Goal: Task Accomplishment & Management: Use online tool/utility

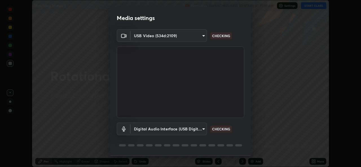
scroll to position [18, 0]
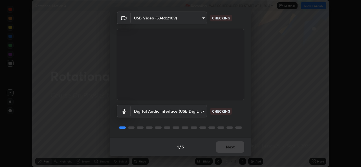
click at [231, 149] on div "1 / 5 Next" at bounding box center [180, 147] width 141 height 18
click at [230, 151] on div "1 / 5 Next" at bounding box center [180, 147] width 141 height 18
click at [228, 152] on div "1 / 5 Next" at bounding box center [180, 147] width 141 height 18
click at [228, 153] on div "1 / 5 Next" at bounding box center [180, 147] width 141 height 18
click at [227, 154] on div "1 / 5 Next" at bounding box center [180, 147] width 141 height 18
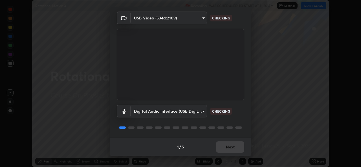
click at [226, 156] on div "Media settings USB Video (534d:2109) 6f717c6c3e4b678731165a98f64bd6436846075ce7…" at bounding box center [180, 83] width 361 height 167
click at [227, 157] on div "Media settings USB Video (534d:2109) 6f717c6c3e4b678731165a98f64bd6436846075ce7…" at bounding box center [180, 83] width 361 height 167
click at [228, 157] on div "Media settings USB Video (534d:2109) 6f717c6c3e4b678731165a98f64bd6436846075ce7…" at bounding box center [180, 83] width 361 height 167
click at [228, 156] on div "1 / 5 Next" at bounding box center [180, 147] width 141 height 18
click at [230, 156] on div "Media settings USB Video (534d:2109) 6f717c6c3e4b678731165a98f64bd6436846075ce7…" at bounding box center [180, 83] width 361 height 167
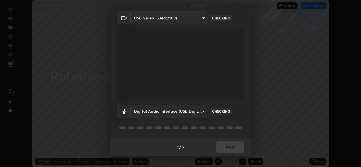
click at [230, 156] on div "1 / 5 Next" at bounding box center [180, 147] width 141 height 18
click at [230, 156] on div "Media settings USB Video (534d:2109) 6f717c6c3e4b678731165a98f64bd6436846075ce7…" at bounding box center [180, 83] width 361 height 167
click at [231, 155] on div "1 / 5 Next" at bounding box center [180, 147] width 141 height 18
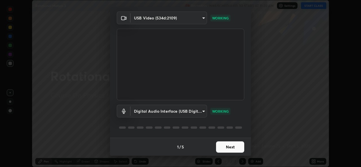
click at [230, 152] on button "Next" at bounding box center [230, 147] width 28 height 11
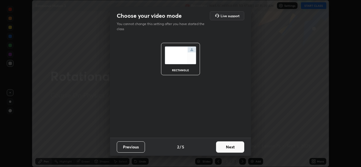
scroll to position [0, 0]
click at [228, 147] on button "Next" at bounding box center [230, 147] width 28 height 11
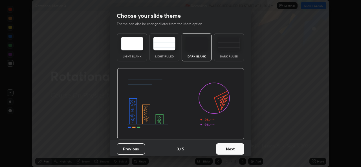
click at [229, 147] on button "Next" at bounding box center [230, 149] width 28 height 11
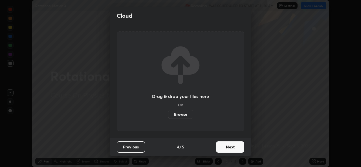
click at [228, 147] on button "Next" at bounding box center [230, 147] width 28 height 11
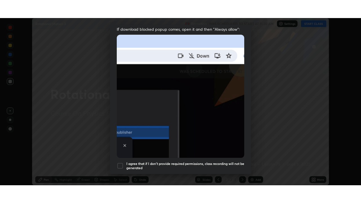
scroll to position [133, 0]
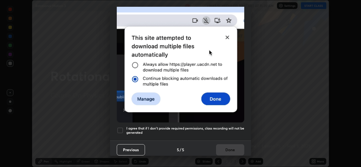
click at [122, 130] on div at bounding box center [120, 130] width 7 height 7
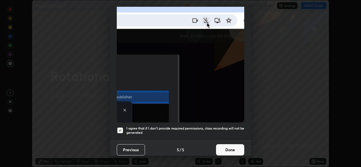
click at [221, 147] on button "Done" at bounding box center [230, 149] width 28 height 11
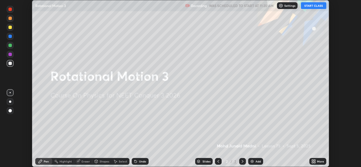
click at [312, 162] on icon at bounding box center [312, 162] width 1 height 1
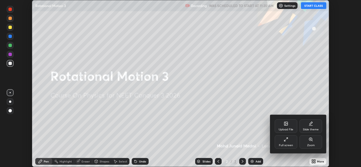
click at [286, 149] on div "Full screen" at bounding box center [286, 142] width 23 height 14
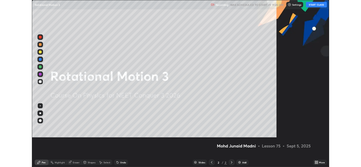
scroll to position [203, 361]
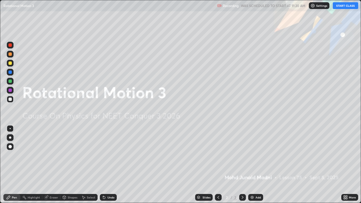
click at [342, 7] on button "START CLASS" at bounding box center [345, 5] width 25 height 7
click at [349, 167] on div "More" at bounding box center [352, 197] width 7 height 3
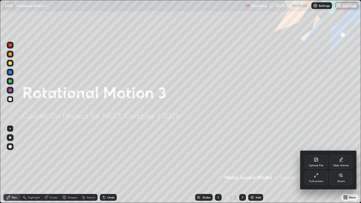
click at [319, 167] on div "Full screen" at bounding box center [316, 178] width 23 height 14
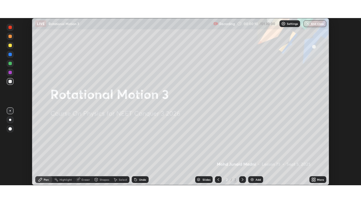
scroll to position [28030, 27836]
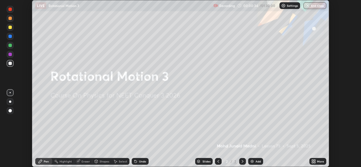
click at [314, 160] on icon at bounding box center [314, 160] width 1 height 1
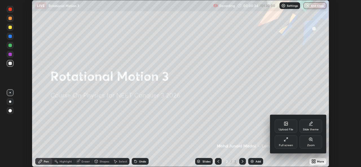
click at [283, 125] on div "Upload File" at bounding box center [286, 127] width 23 height 14
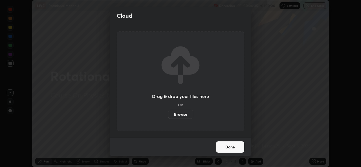
click at [180, 116] on label "Browse" at bounding box center [180, 114] width 25 height 9
click at [168, 116] on input "Browse" at bounding box center [168, 114] width 0 height 9
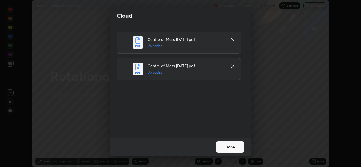
click at [229, 148] on button "Done" at bounding box center [230, 147] width 28 height 11
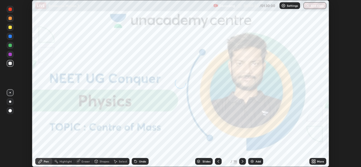
click at [317, 161] on div "More" at bounding box center [317, 161] width 17 height 7
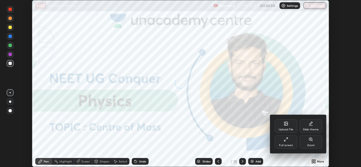
click at [285, 128] on div "Upload File" at bounding box center [286, 129] width 15 height 3
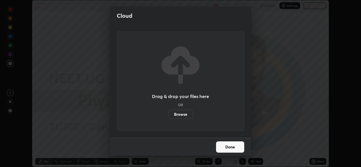
click at [186, 115] on label "Browse" at bounding box center [180, 114] width 25 height 9
click at [168, 115] on input "Browse" at bounding box center [168, 114] width 0 height 9
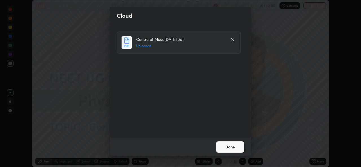
click at [227, 146] on button "Done" at bounding box center [230, 147] width 28 height 11
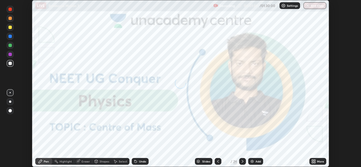
click at [316, 162] on div "More" at bounding box center [317, 161] width 17 height 7
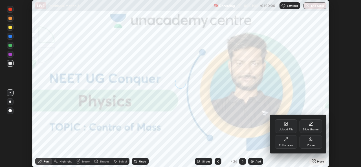
click at [284, 143] on div "Full screen" at bounding box center [286, 142] width 23 height 14
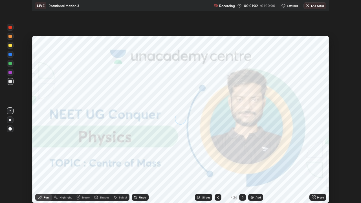
scroll to position [203, 361]
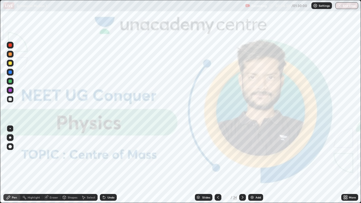
click at [204, 167] on div "Slides" at bounding box center [206, 197] width 8 height 3
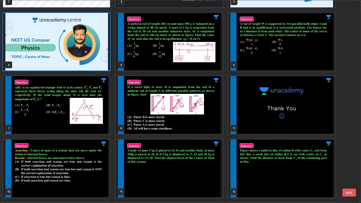
scroll to position [3, 0]
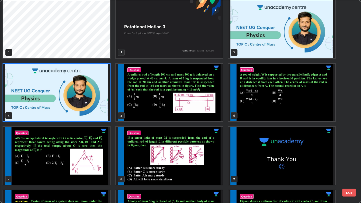
click at [151, 110] on img "grid" at bounding box center [169, 93] width 107 height 58
click at [152, 113] on img "grid" at bounding box center [169, 93] width 107 height 58
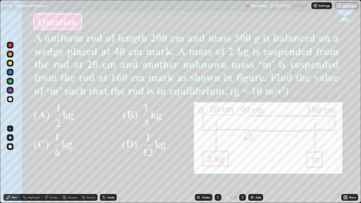
click at [252, 167] on img at bounding box center [252, 197] width 5 height 5
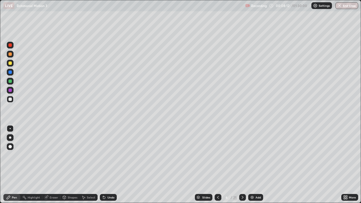
click at [10, 137] on div at bounding box center [10, 137] width 2 height 2
click at [11, 71] on div at bounding box center [9, 71] width 3 height 3
click at [10, 99] on div at bounding box center [9, 99] width 3 height 3
click at [10, 89] on div at bounding box center [9, 90] width 3 height 3
click at [10, 72] on div at bounding box center [9, 71] width 3 height 3
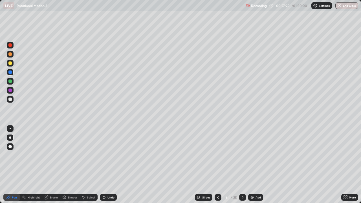
click at [9, 63] on div at bounding box center [9, 62] width 3 height 3
click at [251, 167] on img at bounding box center [252, 197] width 5 height 5
click at [10, 101] on div at bounding box center [10, 99] width 7 height 7
click at [10, 81] on div at bounding box center [9, 81] width 3 height 3
click at [9, 100] on div at bounding box center [9, 99] width 3 height 3
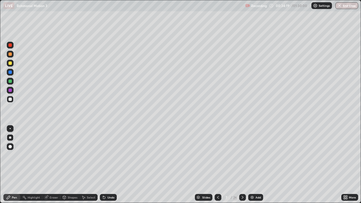
click at [54, 167] on div "Eraser" at bounding box center [51, 197] width 18 height 11
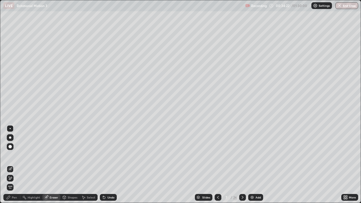
click at [14, 167] on div "Pen" at bounding box center [14, 197] width 5 height 3
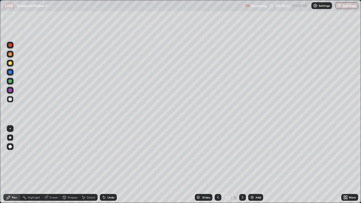
click at [53, 167] on div "Eraser" at bounding box center [51, 197] width 18 height 7
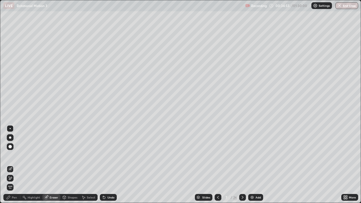
click at [11, 167] on div "Pen" at bounding box center [11, 197] width 17 height 7
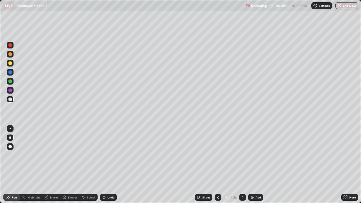
click at [252, 167] on img at bounding box center [252, 197] width 5 height 5
click at [10, 91] on div at bounding box center [9, 90] width 3 height 3
click at [9, 100] on div at bounding box center [9, 99] width 3 height 3
click at [10, 81] on div at bounding box center [9, 81] width 3 height 3
click at [51, 167] on div "Eraser" at bounding box center [51, 197] width 18 height 11
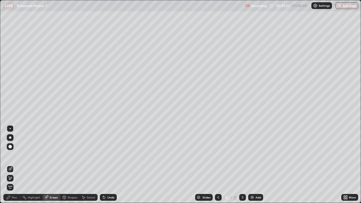
click at [14, 167] on div "Pen" at bounding box center [14, 197] width 5 height 3
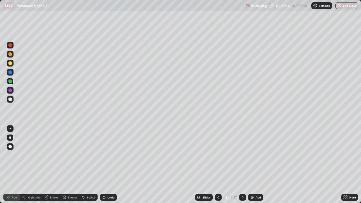
click at [53, 167] on div "Eraser" at bounding box center [51, 197] width 18 height 11
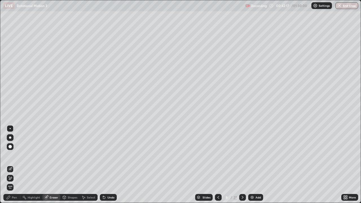
click at [14, 167] on div "Pen" at bounding box center [11, 197] width 17 height 11
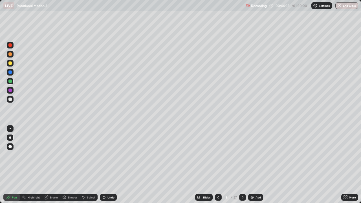
click at [10, 63] on div at bounding box center [9, 62] width 3 height 3
click at [10, 46] on div at bounding box center [9, 44] width 3 height 3
click at [50, 167] on div "Eraser" at bounding box center [54, 197] width 8 height 3
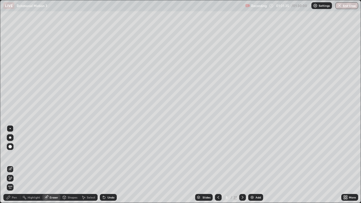
click at [47, 167] on icon at bounding box center [46, 198] width 4 height 4
click at [14, 167] on div "Pen" at bounding box center [14, 197] width 5 height 3
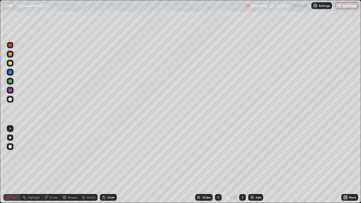
click at [340, 5] on img "button" at bounding box center [339, 5] width 5 height 5
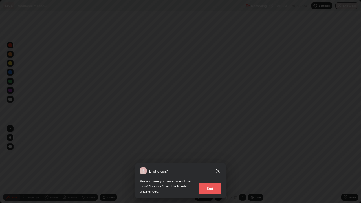
click at [209, 167] on button "End" at bounding box center [210, 188] width 23 height 11
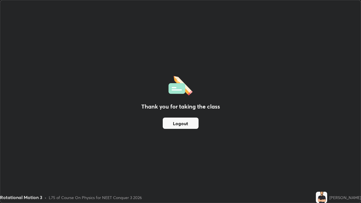
click at [43, 165] on div "Thank you for taking the class Logout" at bounding box center [180, 101] width 360 height 202
click at [142, 150] on div "Thank you for taking the class Logout" at bounding box center [180, 101] width 360 height 202
click at [191, 52] on div "Thank you for taking the class Logout" at bounding box center [180, 101] width 360 height 202
click at [158, 160] on div "Thank you for taking the class Logout" at bounding box center [180, 101] width 360 height 202
click at [178, 124] on button "Logout" at bounding box center [181, 123] width 36 height 11
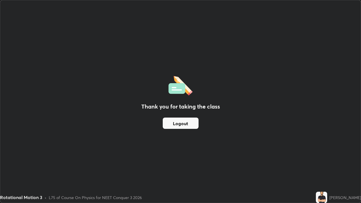
click at [177, 124] on button "Logout" at bounding box center [181, 123] width 36 height 11
click at [190, 124] on button "Logout" at bounding box center [181, 123] width 36 height 11
click at [175, 124] on button "Logout" at bounding box center [181, 123] width 36 height 11
click at [174, 125] on button "Logout" at bounding box center [181, 123] width 36 height 11
